Goal: Task Accomplishment & Management: Complete application form

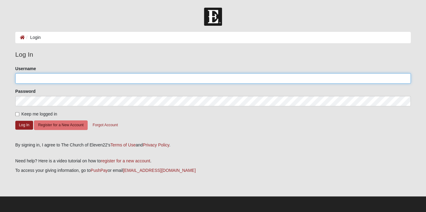
click at [59, 76] on input "Username" at bounding box center [212, 78] width 395 height 10
click at [51, 79] on input "Username" at bounding box center [212, 78] width 395 height 10
click at [33, 79] on input "Username" at bounding box center [212, 78] width 395 height 10
click at [34, 80] on input "Username" at bounding box center [212, 78] width 395 height 10
type input "markahrens"
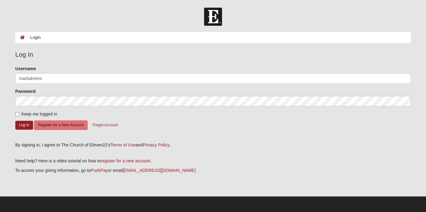
click at [18, 111] on label "Keep me logged in" at bounding box center [36, 114] width 42 height 6
click at [18, 112] on input "Keep me logged in" at bounding box center [17, 114] width 4 height 4
checkbox input "true"
click at [19, 122] on button "Log In" at bounding box center [24, 125] width 18 height 9
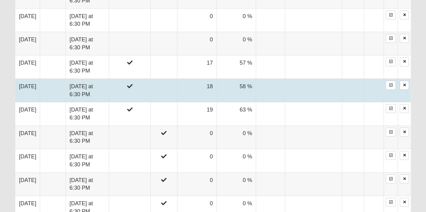
scroll to position [501, 0]
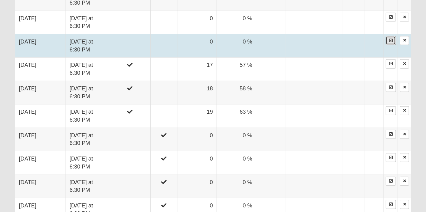
click at [390, 36] on link at bounding box center [391, 40] width 10 height 9
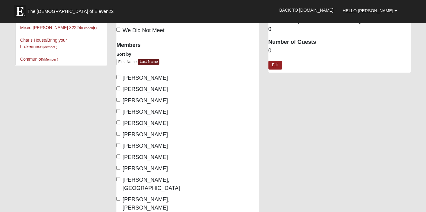
scroll to position [33, 0]
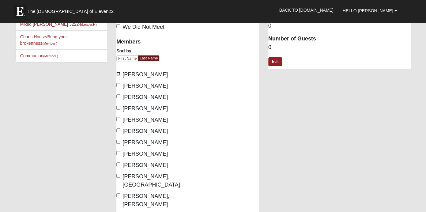
click at [118, 74] on input "[PERSON_NAME]" at bounding box center [118, 74] width 4 height 4
checkbox input "true"
click at [118, 96] on input "Bauernfeind, Bailey" at bounding box center [118, 96] width 4 height 4
checkbox input "true"
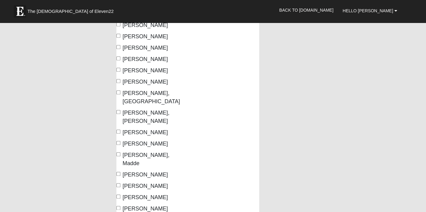
scroll to position [120, 0]
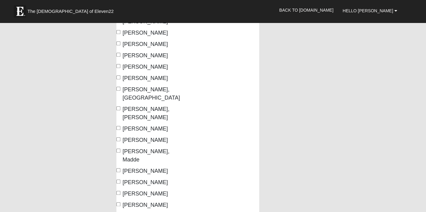
click at [119, 92] on label "[PERSON_NAME], [GEOGRAPHIC_DATA]" at bounding box center [149, 93] width 67 height 17
click at [119, 91] on input "[PERSON_NAME], [GEOGRAPHIC_DATA]" at bounding box center [118, 89] width 4 height 4
checkbox input "true"
click at [121, 125] on label "Deskin, Joanna" at bounding box center [141, 129] width 51 height 8
click at [120, 126] on input "Deskin, Joanna" at bounding box center [118, 128] width 4 height 4
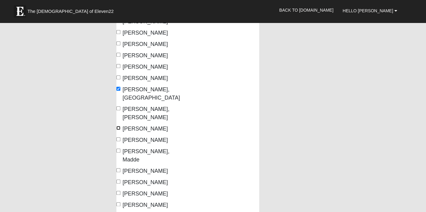
checkbox input "true"
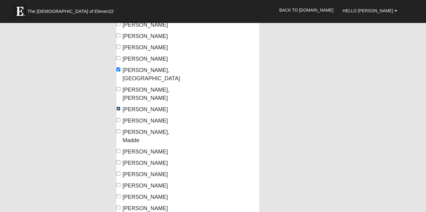
scroll to position [164, 0]
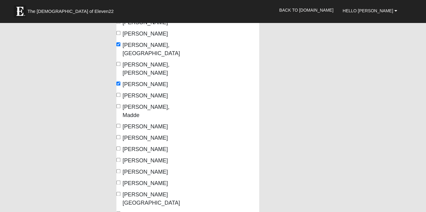
click at [119, 103] on label "Frederiksen, Madde" at bounding box center [149, 111] width 67 height 17
click at [119, 104] on input "Frederiksen, Madde" at bounding box center [118, 106] width 4 height 4
checkbox input "true"
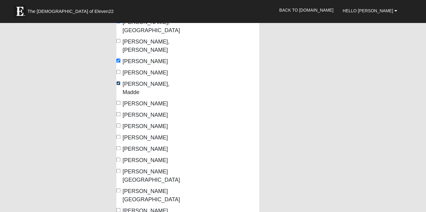
scroll to position [188, 0]
click at [123, 134] on span "Huddleston, Sarah" at bounding box center [145, 137] width 45 height 6
click at [120, 134] on input "Huddleston, Sarah" at bounding box center [118, 136] width 4 height 4
checkbox input "true"
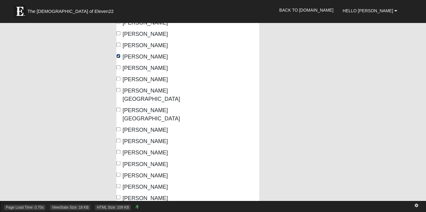
scroll to position [270, 0]
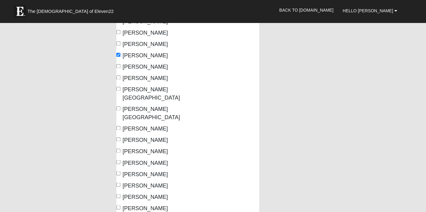
click at [120, 170] on label "Smith, Meredith" at bounding box center [141, 174] width 51 height 8
click at [120, 171] on input "Smith, Meredith" at bounding box center [118, 173] width 4 height 4
checkbox input "true"
click at [129, 205] on span "Wiegand, Heidi" at bounding box center [145, 208] width 45 height 6
click at [120, 205] on input "Wiegand, Heidi" at bounding box center [118, 207] width 4 height 4
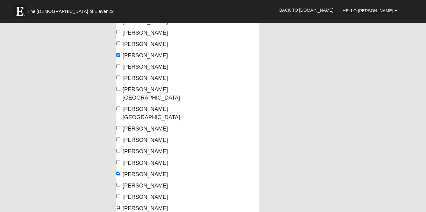
checkbox input "true"
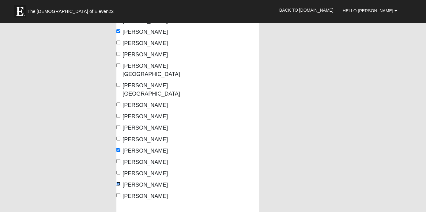
scroll to position [303, 0]
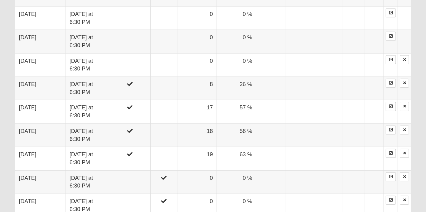
scroll to position [459, 0]
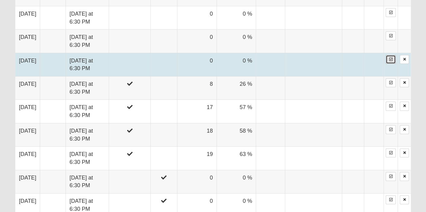
click at [389, 55] on link at bounding box center [391, 59] width 10 height 9
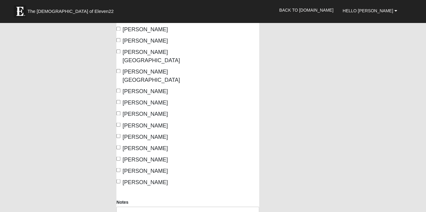
scroll to position [311, 0]
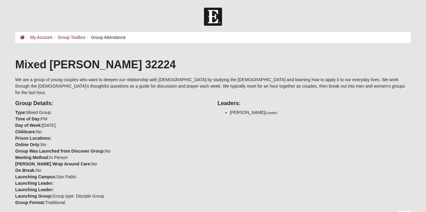
scroll to position [459, 0]
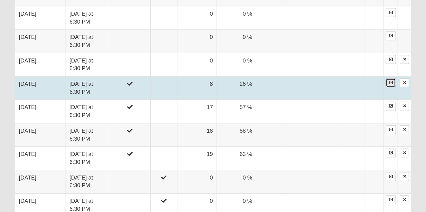
click at [391, 81] on icon at bounding box center [390, 83] width 3 height 4
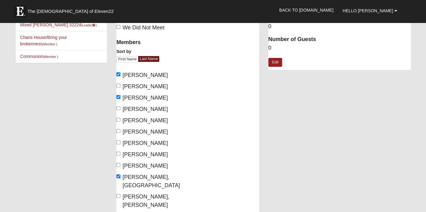
scroll to position [43, 0]
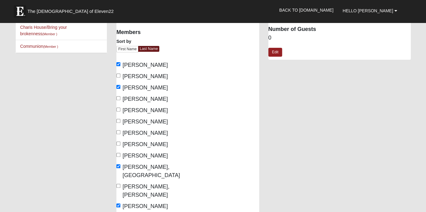
click at [123, 133] on label "[PERSON_NAME]" at bounding box center [141, 133] width 51 height 8
click at [120, 133] on input "Boles, Kelsey" at bounding box center [118, 132] width 4 height 4
checkbox input "true"
click at [126, 111] on span "Bevis, Mary" at bounding box center [145, 110] width 45 height 6
click at [120, 111] on input "Bevis, Mary" at bounding box center [118, 110] width 4 height 4
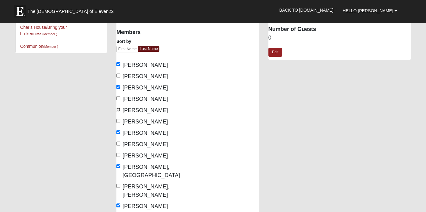
checkbox input "true"
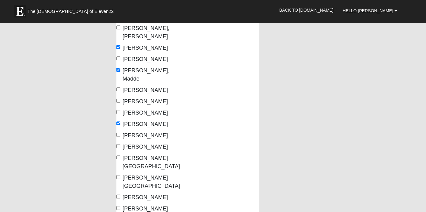
scroll to position [203, 0]
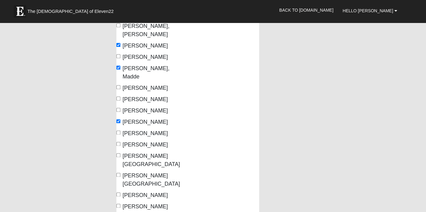
click at [140, 119] on span "Huddleston, Sarah" at bounding box center [145, 122] width 45 height 6
click at [120, 119] on input "Huddleston, Sarah" at bounding box center [118, 121] width 4 height 4
checkbox input "false"
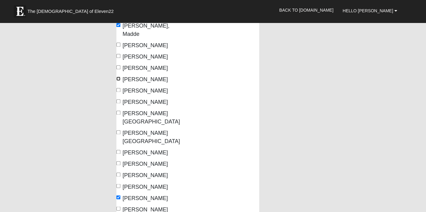
scroll to position [250, 0]
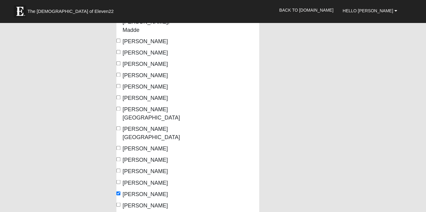
click at [137, 157] on span "Paschke, Bre" at bounding box center [145, 160] width 45 height 6
click at [120, 157] on input "Paschke, Bre" at bounding box center [118, 159] width 4 height 4
checkbox input "true"
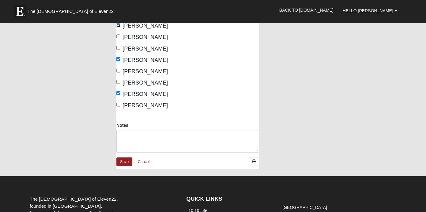
scroll to position [392, 0]
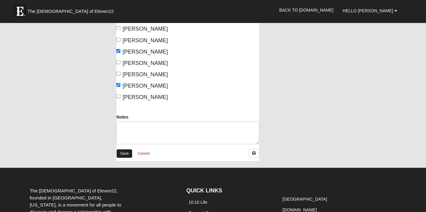
click at [128, 149] on link "Save" at bounding box center [124, 153] width 16 height 9
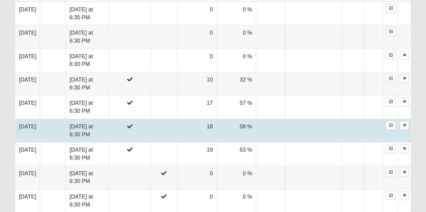
scroll to position [469, 0]
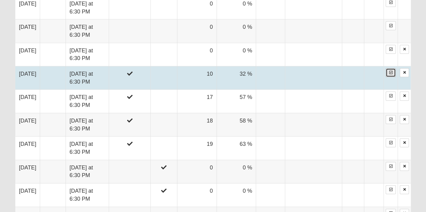
click at [392, 71] on icon at bounding box center [390, 73] width 3 height 4
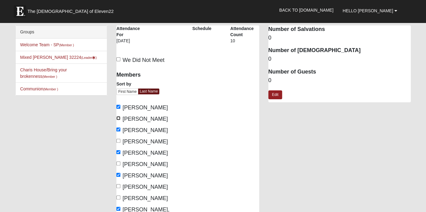
click at [119, 116] on input "[PERSON_NAME]" at bounding box center [118, 118] width 4 height 4
checkbox input "true"
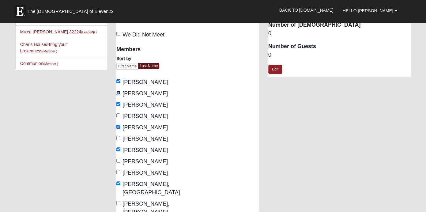
scroll to position [30, 0]
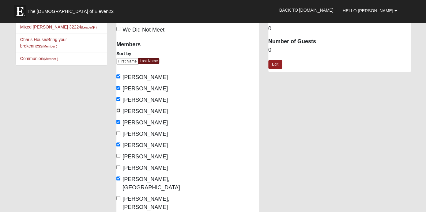
click at [119, 109] on input "[PERSON_NAME]" at bounding box center [118, 110] width 4 height 4
checkbox input "true"
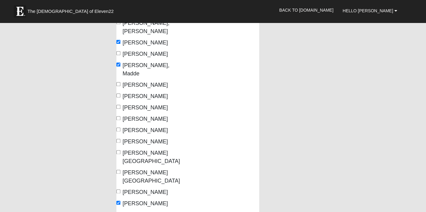
scroll to position [212, 0]
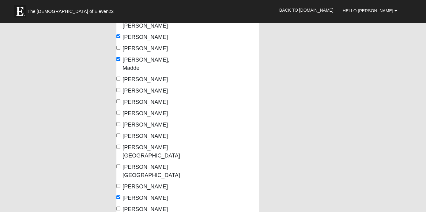
click at [124, 122] on span "[PERSON_NAME]" at bounding box center [145, 125] width 45 height 6
click at [120, 122] on input "[PERSON_NAME]" at bounding box center [118, 124] width 4 height 4
checkbox input "true"
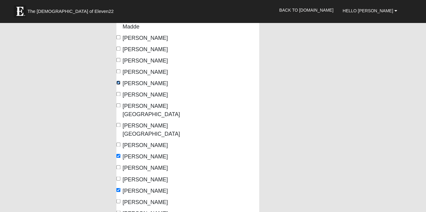
scroll to position [259, 0]
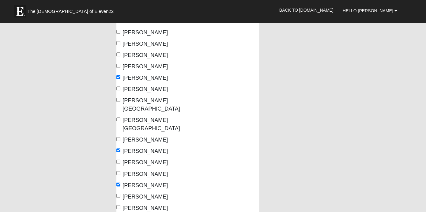
click at [128, 171] on span "Phillips, Conner" at bounding box center [145, 174] width 45 height 6
click at [120, 171] on input "Phillips, Conner" at bounding box center [118, 173] width 4 height 4
checkbox input "true"
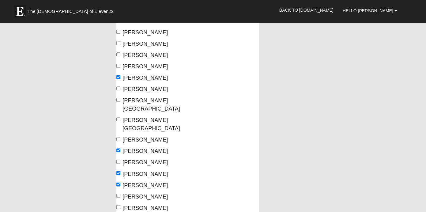
checkbox input "true"
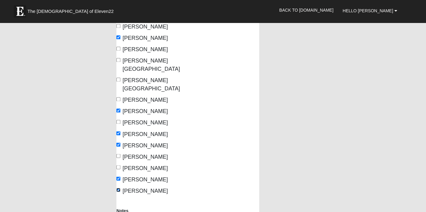
scroll to position [300, 0]
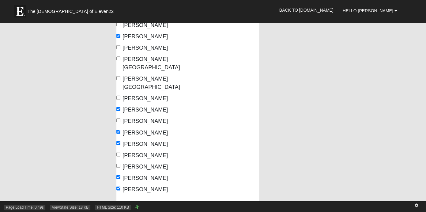
click at [124, 203] on div "Page Load Time: 0.49s ViewState Size: 18 KB HTML Size: 110 KB" at bounding box center [213, 206] width 426 height 11
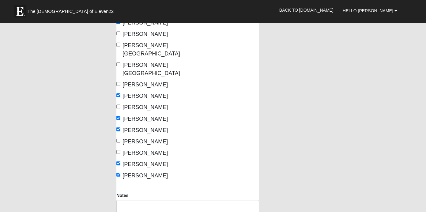
scroll to position [321, 0]
